Goal: Book appointment/travel/reservation

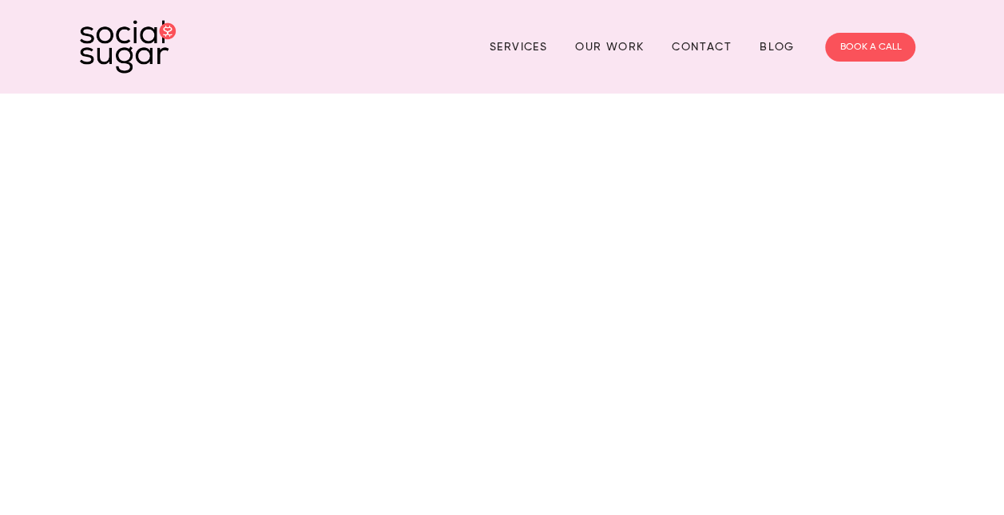
click at [626, 42] on link "Our Work" at bounding box center [609, 46] width 69 height 25
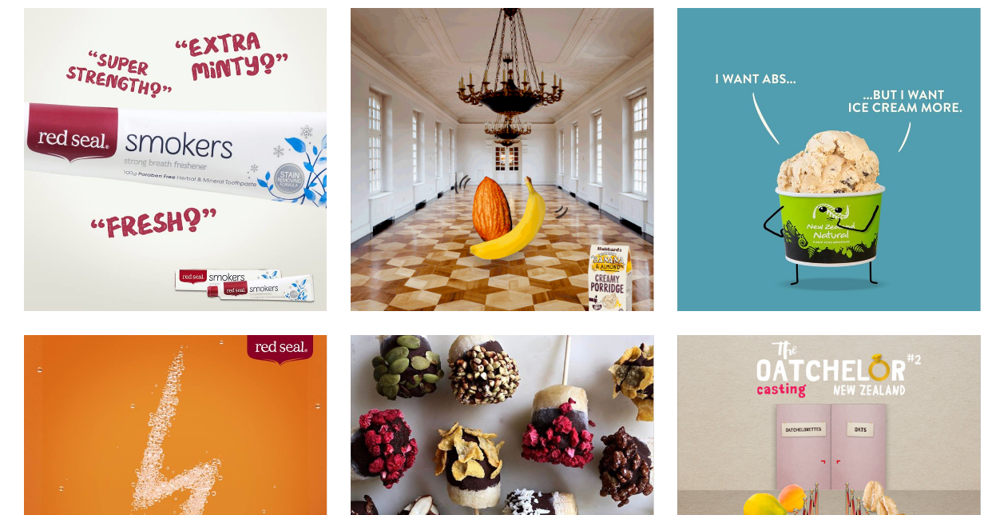
scroll to position [10924, 0]
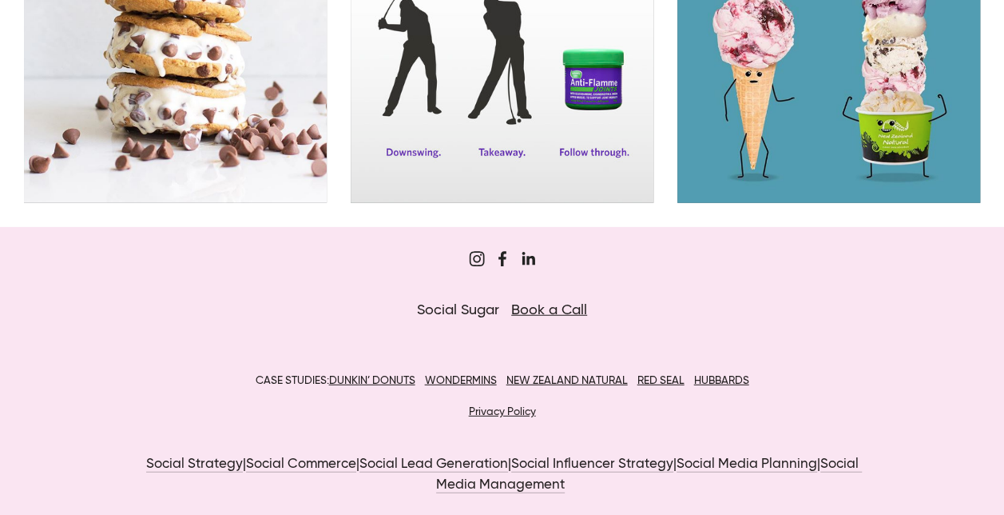
click at [449, 479] on link "Social Media Management" at bounding box center [649, 474] width 426 height 35
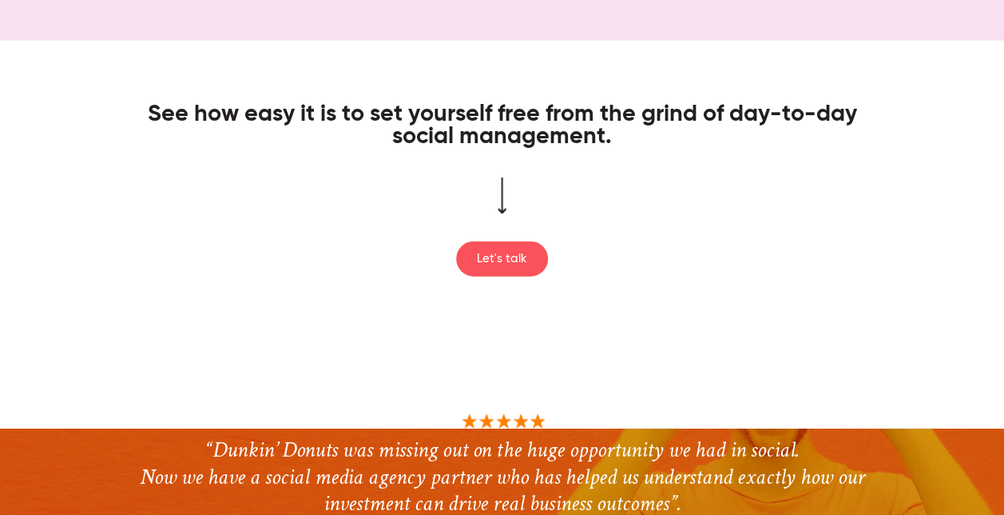
scroll to position [1838, 0]
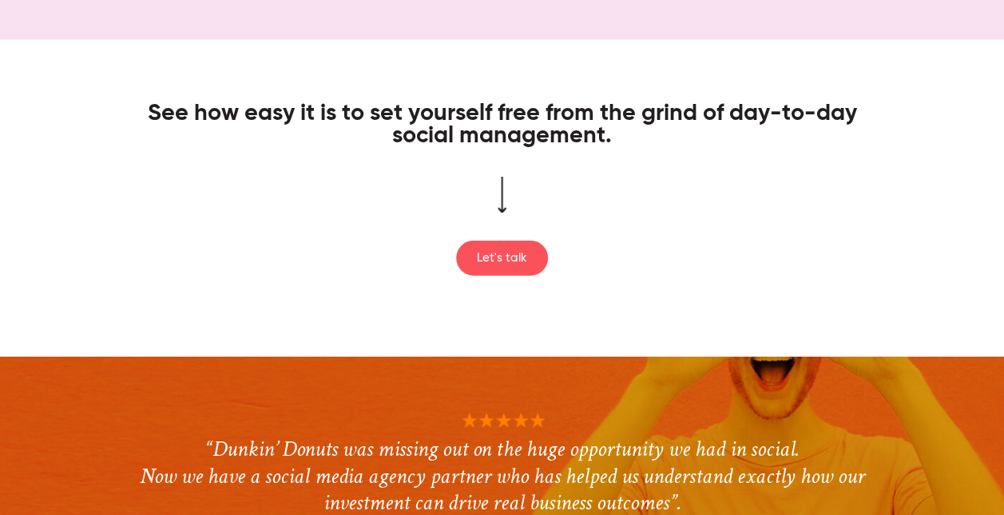
click at [486, 257] on link "Let's talk" at bounding box center [502, 258] width 92 height 35
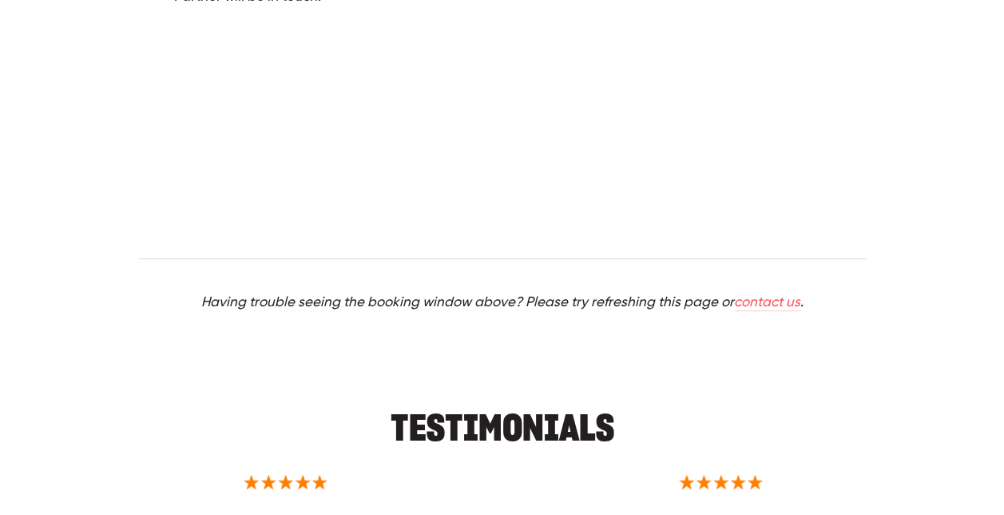
scroll to position [400, 0]
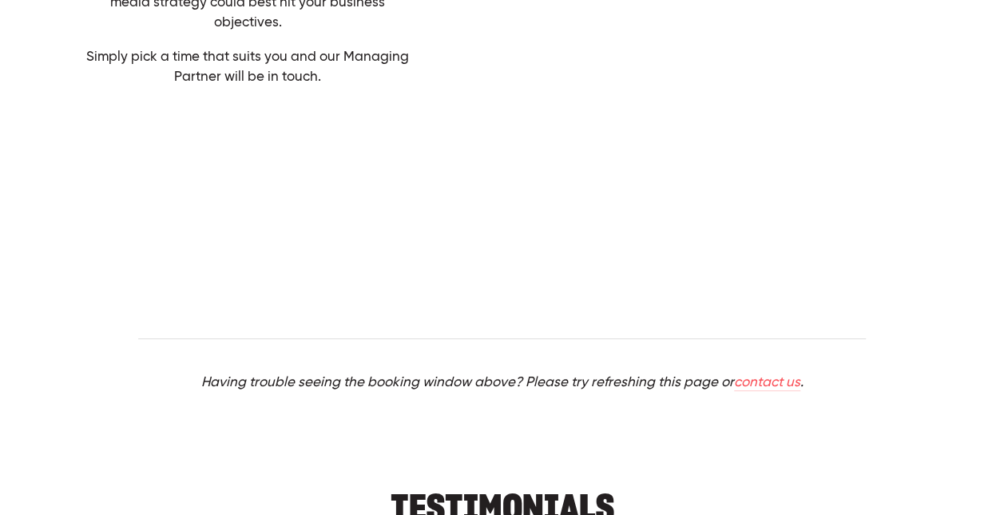
click at [270, 177] on div "Let’s Chat Book in a free, no obligation strategy call with our Managing Partne…" at bounding box center [502, 37] width 872 height 559
click at [308, 162] on div "Let’s Chat Book in a free, no obligation strategy call with our Managing Partne…" at bounding box center [502, 37] width 872 height 559
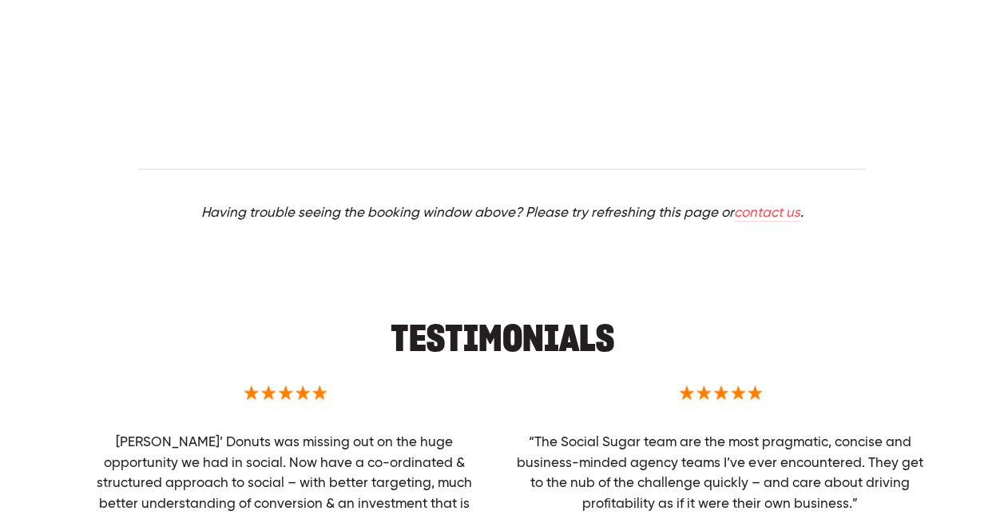
scroll to position [479, 0]
